Goal: Task Accomplishment & Management: Manage account settings

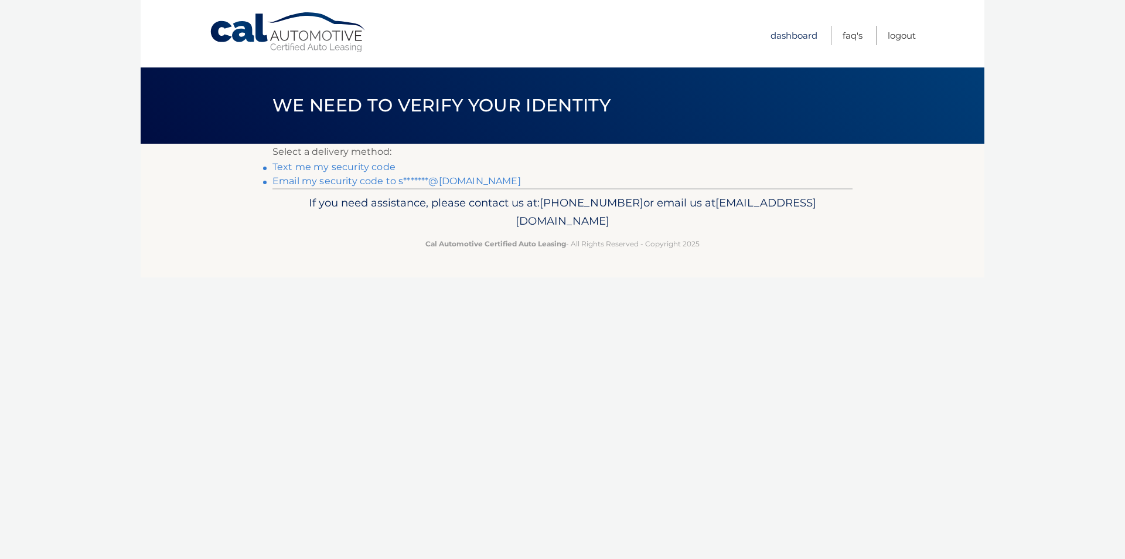
click at [781, 41] on link "Dashboard" at bounding box center [794, 35] width 47 height 19
click at [781, 35] on link "Dashboard" at bounding box center [794, 35] width 47 height 19
click at [304, 180] on link "Email my security code to s*******@[DOMAIN_NAME]" at bounding box center [397, 180] width 248 height 11
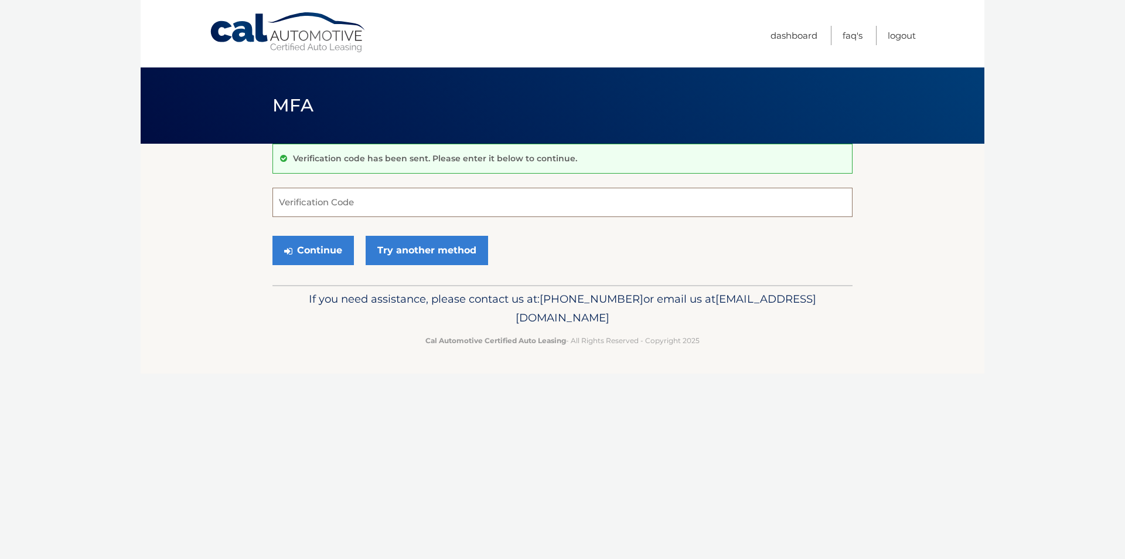
click at [308, 203] on input "Verification Code" at bounding box center [563, 202] width 580 height 29
click at [308, 205] on input "Verification Code" at bounding box center [563, 202] width 580 height 29
paste input "891245"
type input "891245"
click at [328, 251] on button "Continue" at bounding box center [313, 250] width 81 height 29
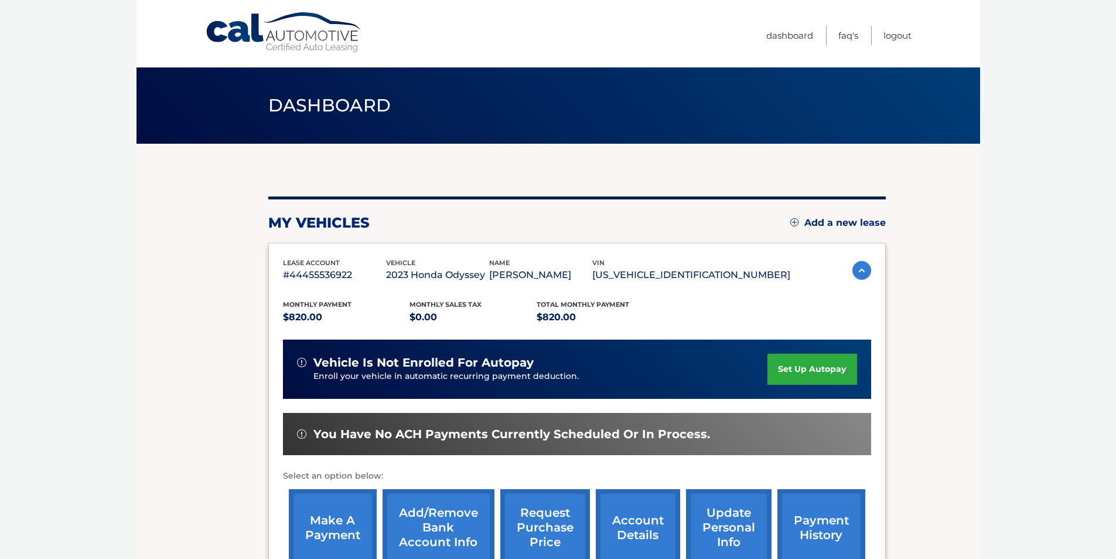
click at [857, 268] on img at bounding box center [862, 270] width 19 height 19
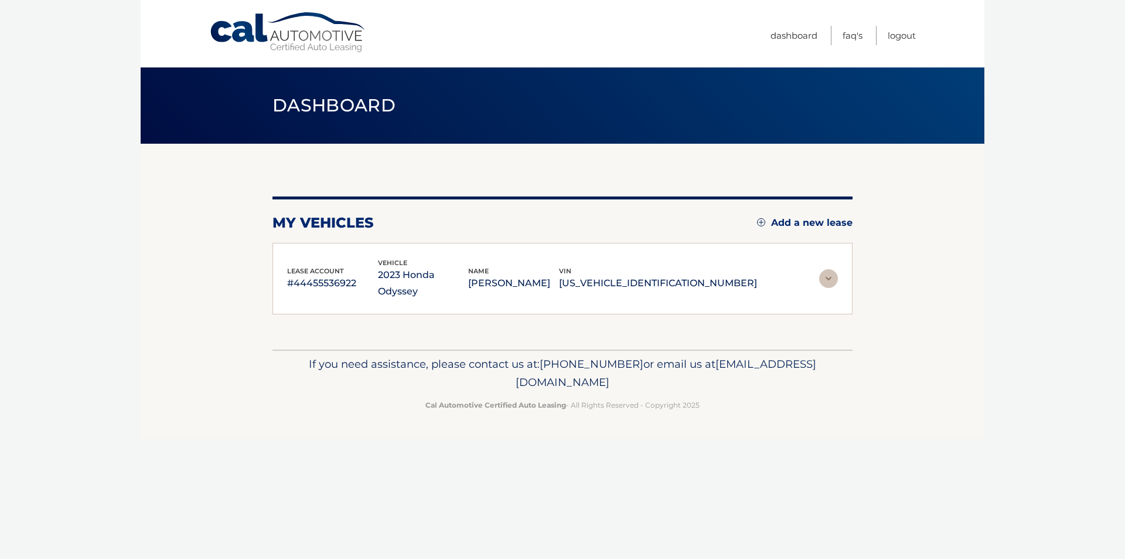
click at [859, 270] on section "my vehicles Add a new lease lease account #44455536922 vehicle 2023 Honda Odyss…" at bounding box center [563, 247] width 844 height 206
click at [829, 274] on img at bounding box center [828, 278] width 19 height 19
